Goal: Find specific fact: Find specific fact

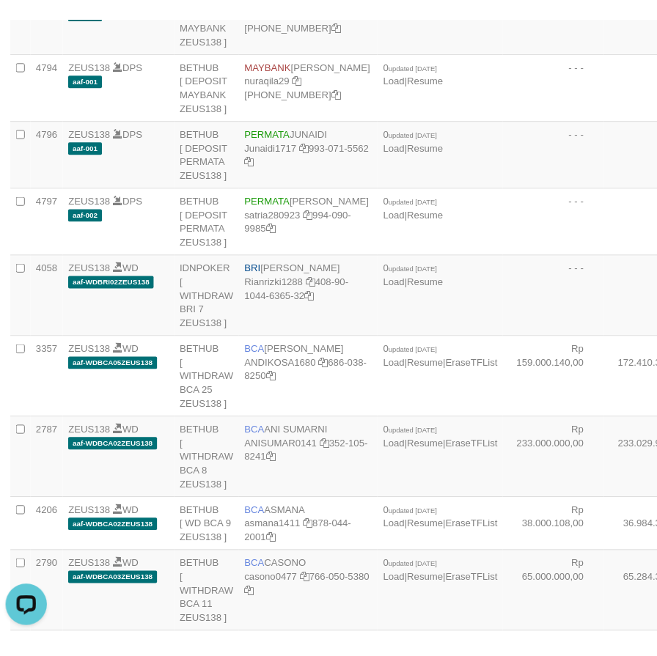
scroll to position [726, 0]
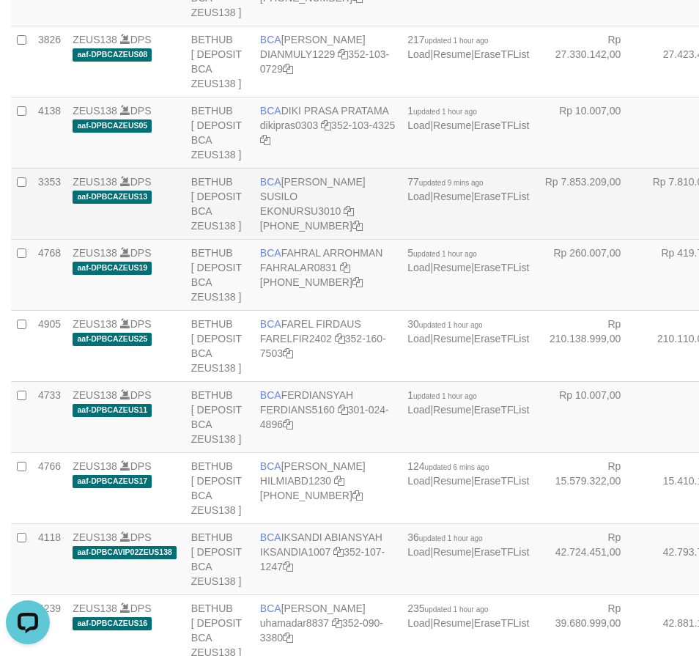
drag, startPoint x: 260, startPoint y: 281, endPoint x: 295, endPoint y: 293, distance: 37.1
click at [295, 239] on td "BCA EKO NUR SUSILO EKONURSU3010 406-230-2392" at bounding box center [327, 203] width 147 height 71
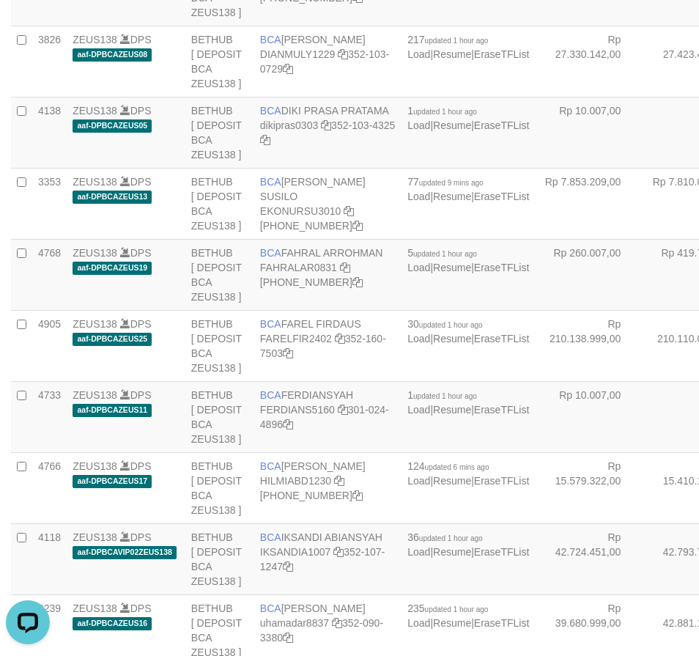
copy td "BCA EKO NUR SUSILO"
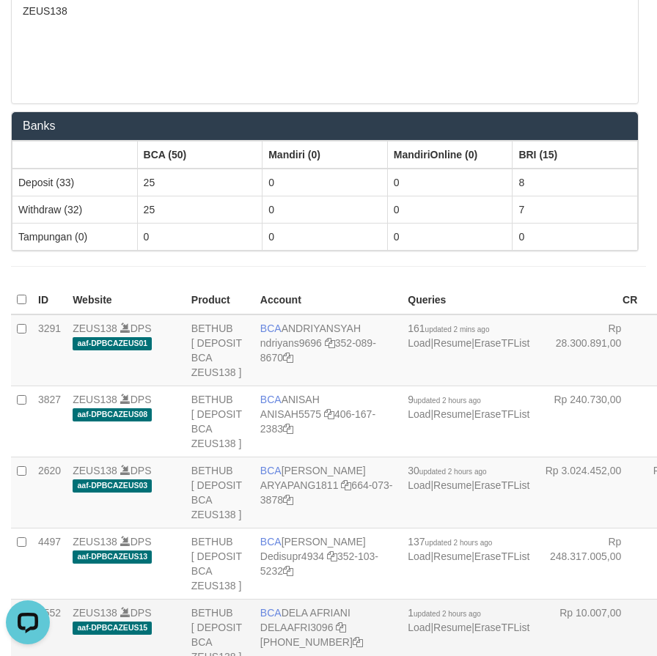
scroll to position [1998, 0]
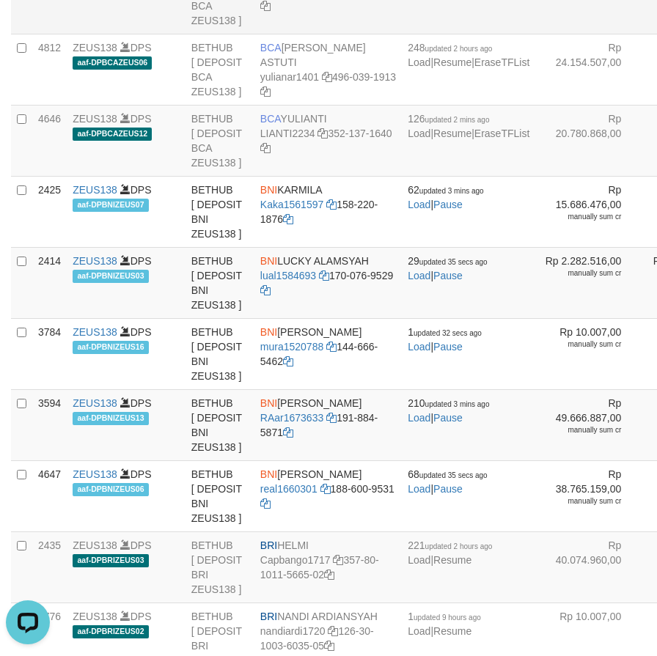
drag, startPoint x: 261, startPoint y: 300, endPoint x: 333, endPoint y: 302, distance: 71.8
copy td "BCA WINDA"
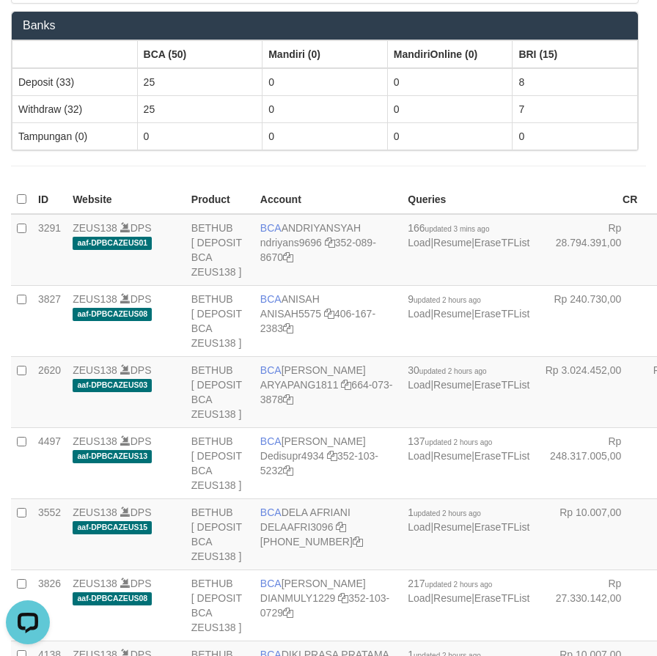
scroll to position [2961, 0]
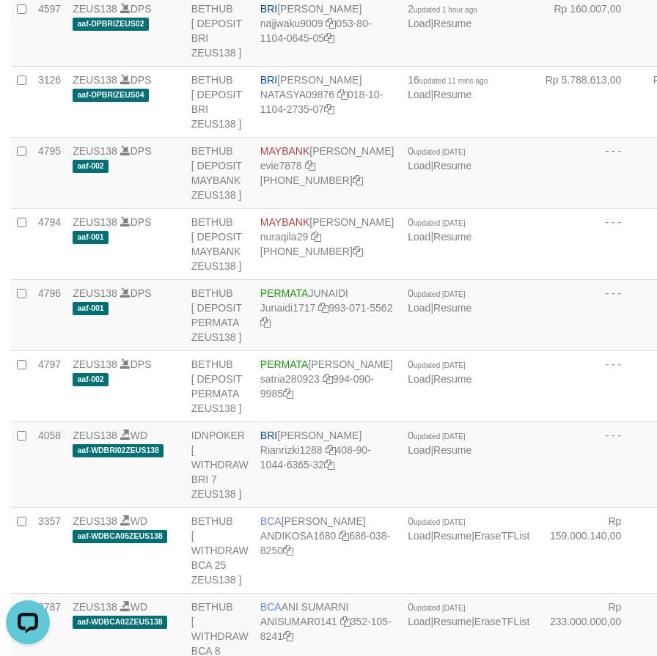
drag, startPoint x: 258, startPoint y: 273, endPoint x: 318, endPoint y: 300, distance: 65.6
drag, startPoint x: 259, startPoint y: 276, endPoint x: 322, endPoint y: 293, distance: 64.5
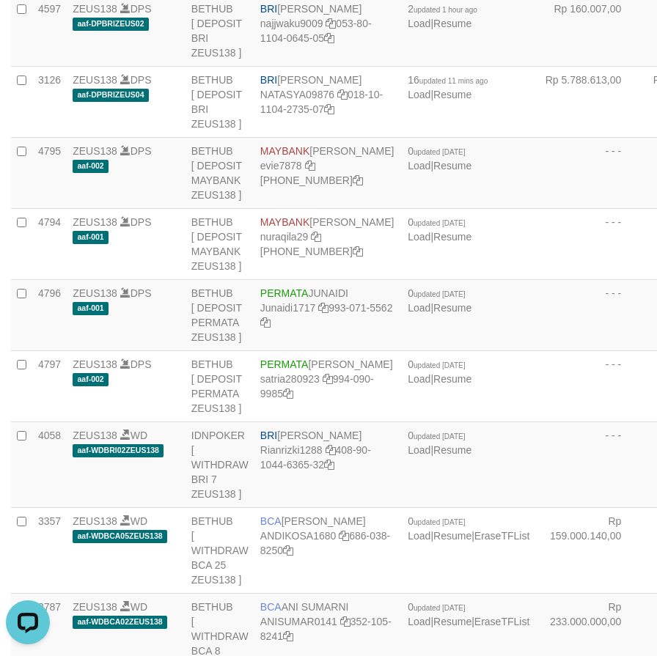
copy td "BRI REYNALDI ADI PRATAMA"
